Goal: Find specific page/section: Find specific page/section

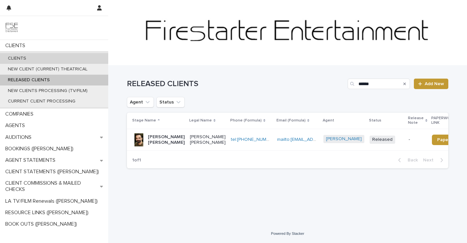
click at [49, 57] on div "CLIENTS" at bounding box center [54, 58] width 108 height 11
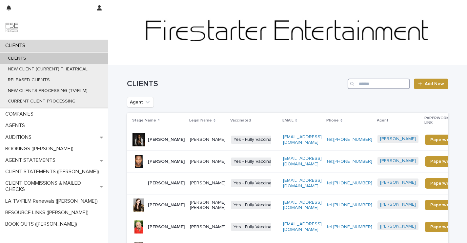
click at [364, 82] on input "Search" at bounding box center [379, 84] width 62 height 10
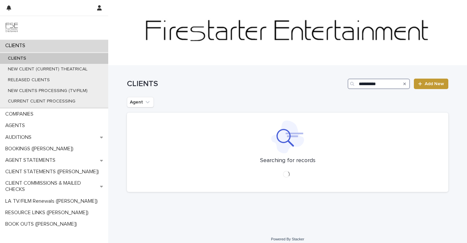
type input "**********"
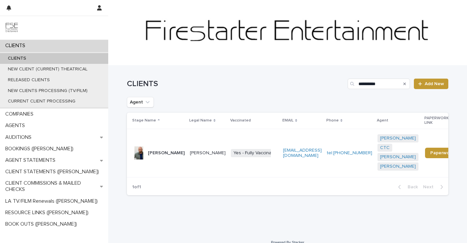
click at [194, 151] on p "[PERSON_NAME]" at bounding box center [208, 154] width 36 height 6
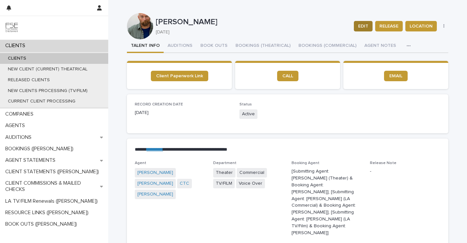
click at [362, 26] on span "EDIT" at bounding box center [363, 26] width 10 height 7
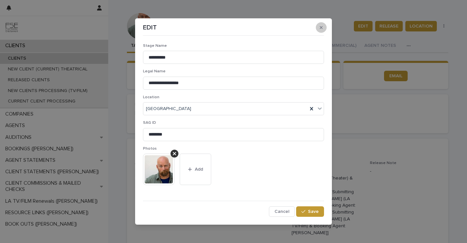
click at [324, 25] on button "button" at bounding box center [321, 27] width 11 height 10
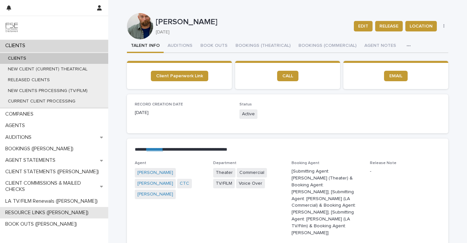
click at [54, 211] on p "RESOURCE LINKS ([PERSON_NAME])" at bounding box center [48, 213] width 91 height 6
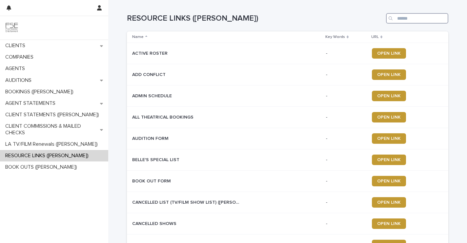
click at [401, 17] on input "Search" at bounding box center [417, 18] width 62 height 10
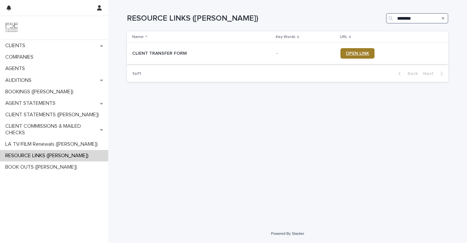
type input "********"
click at [363, 53] on span "OPEN LINK" at bounding box center [358, 53] width 24 height 5
click at [347, 53] on span "OPEN LINK" at bounding box center [358, 53] width 24 height 5
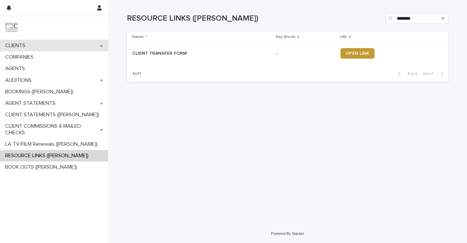
click at [40, 50] on div "CLIENTS" at bounding box center [54, 45] width 108 height 11
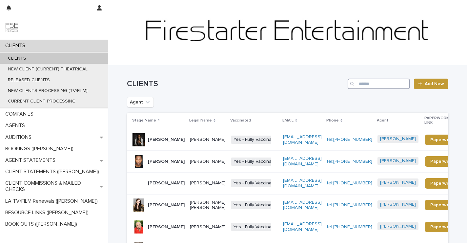
click at [359, 89] on input "Search" at bounding box center [379, 84] width 62 height 10
click at [360, 86] on input "Search" at bounding box center [379, 84] width 62 height 10
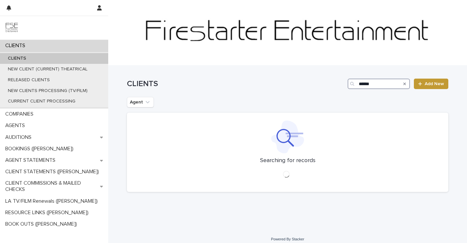
type input "******"
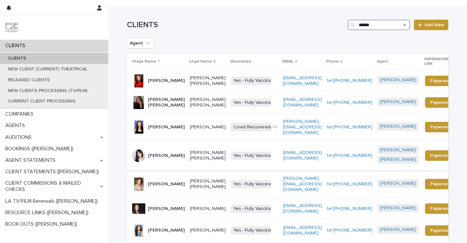
scroll to position [102, 0]
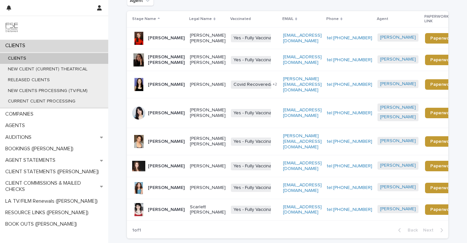
click at [192, 164] on p "[PERSON_NAME]" at bounding box center [208, 167] width 36 height 6
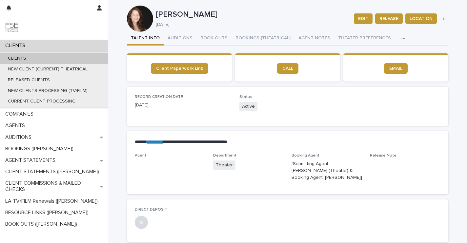
scroll to position [8, 0]
